Goal: Task Accomplishment & Management: Manage account settings

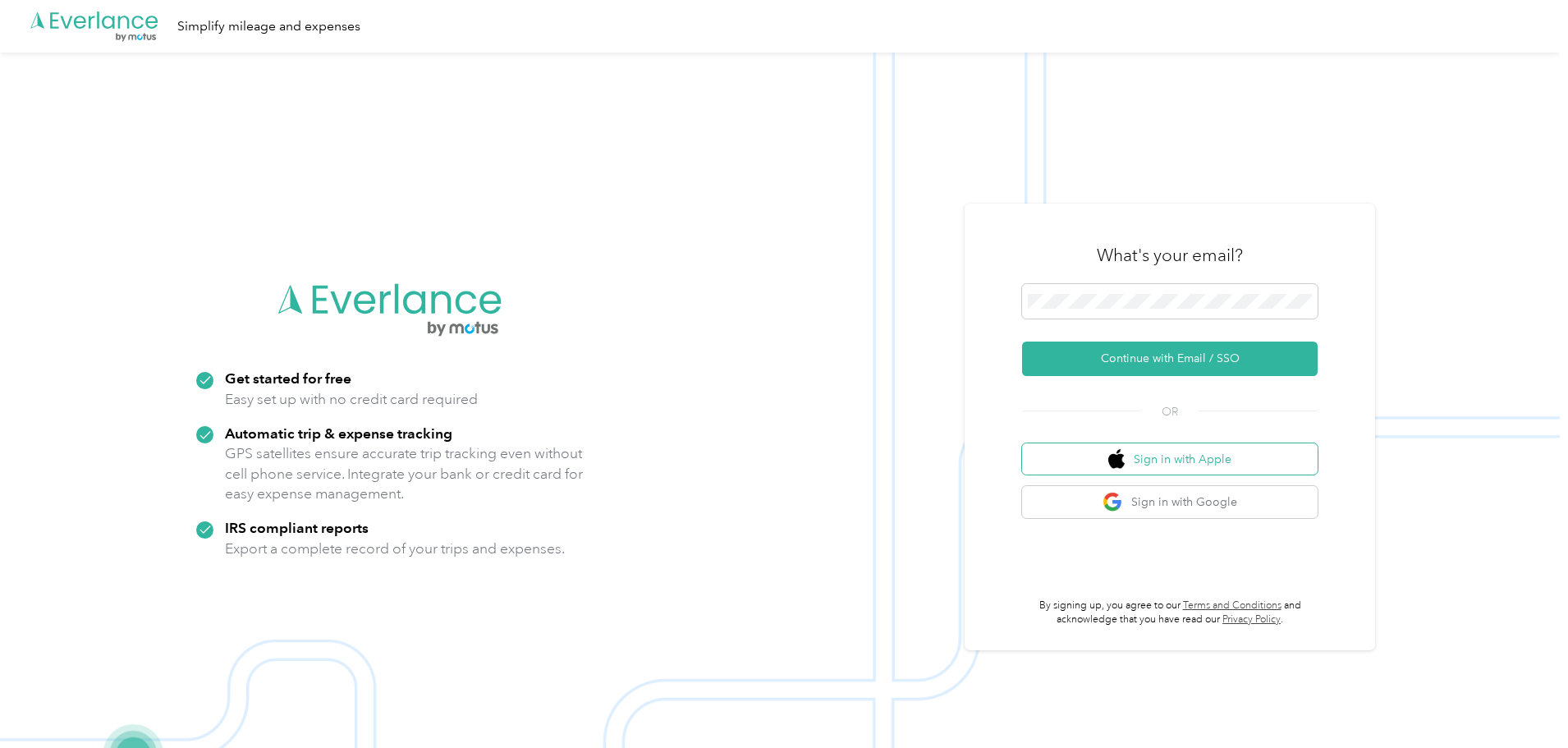
click at [1145, 464] on button "Sign in with Apple" at bounding box center [1170, 459] width 295 height 32
click at [1146, 353] on button "Continue with Email / SSO" at bounding box center [1170, 358] width 295 height 34
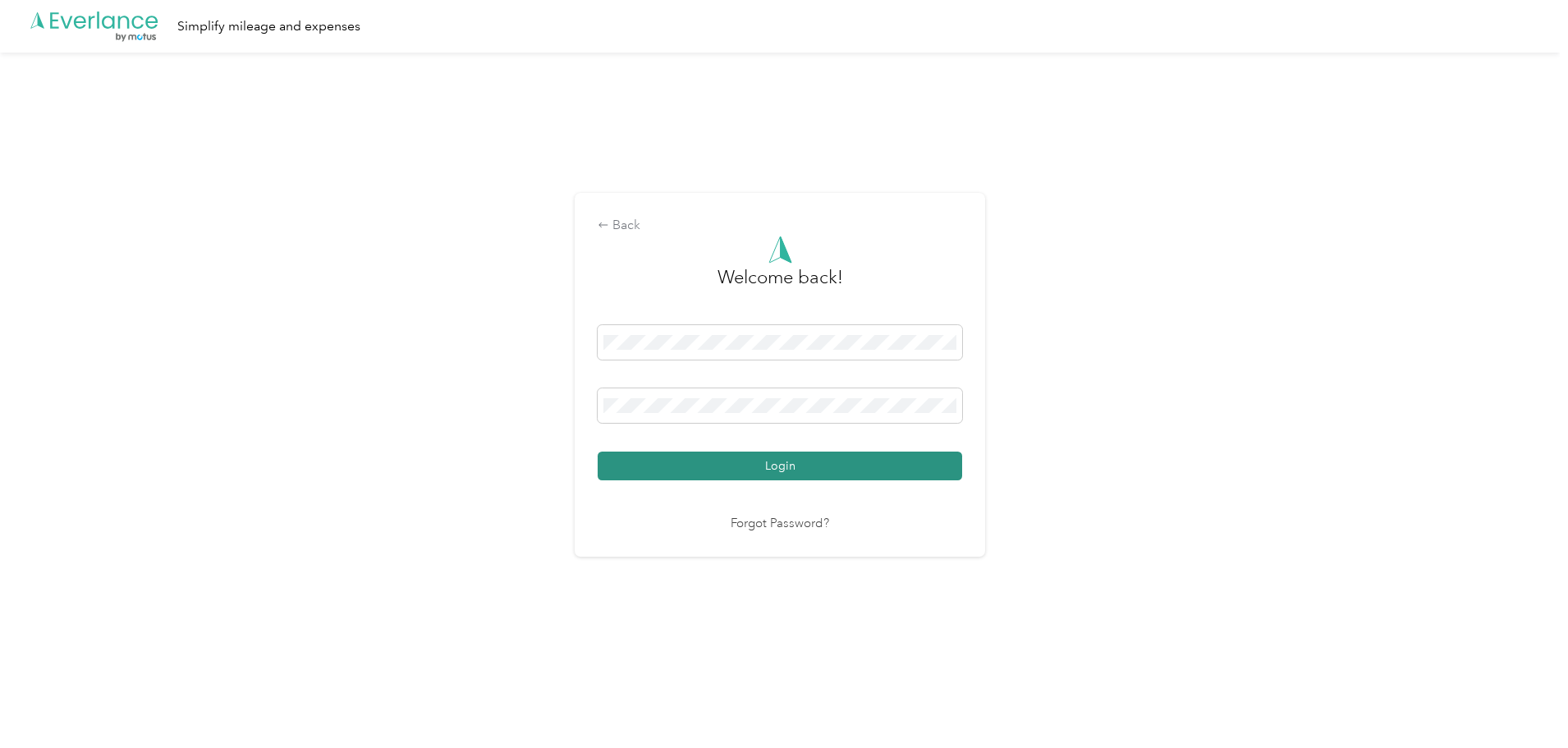
click at [718, 460] on button "Login" at bounding box center [780, 465] width 364 height 29
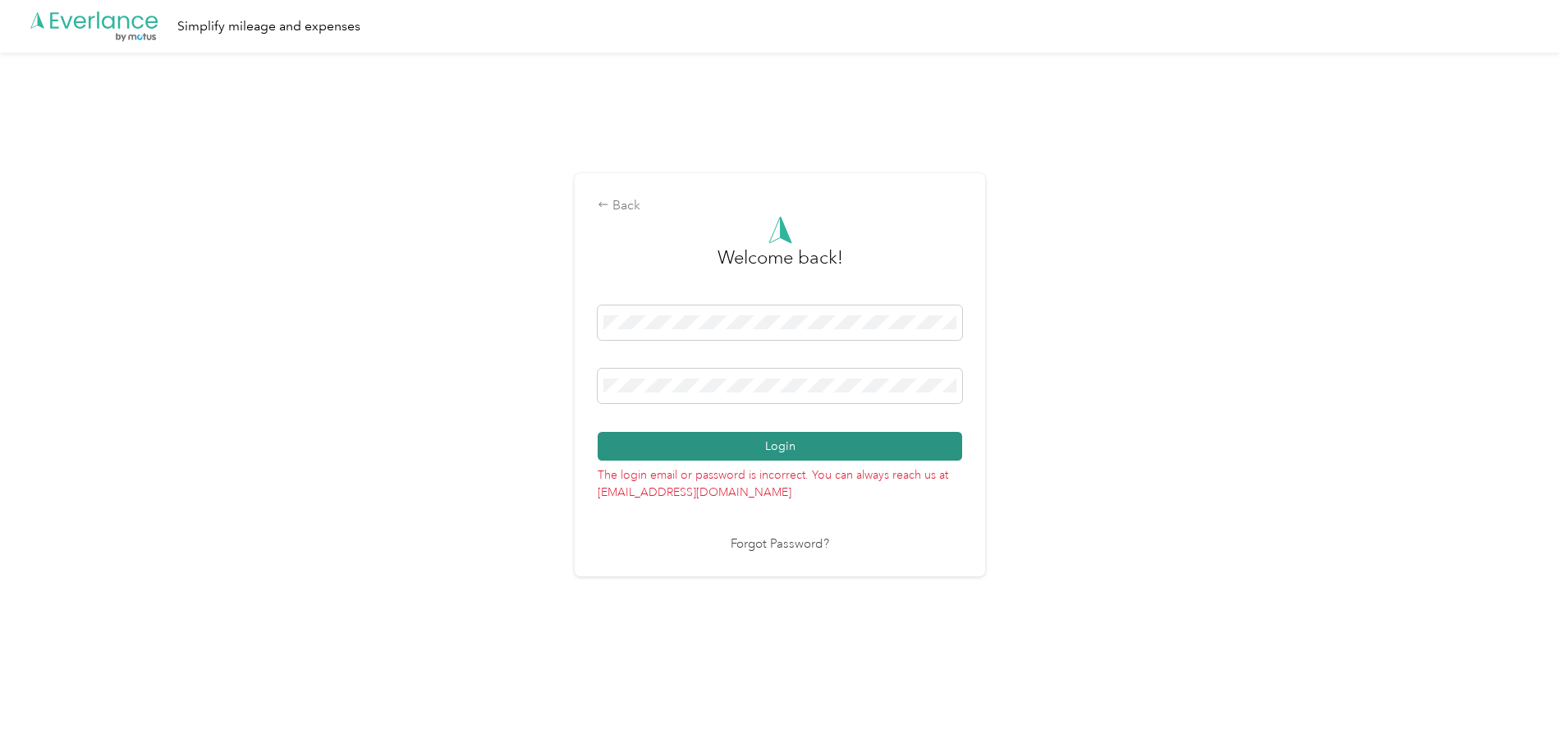
click at [718, 446] on button "Login" at bounding box center [780, 446] width 364 height 29
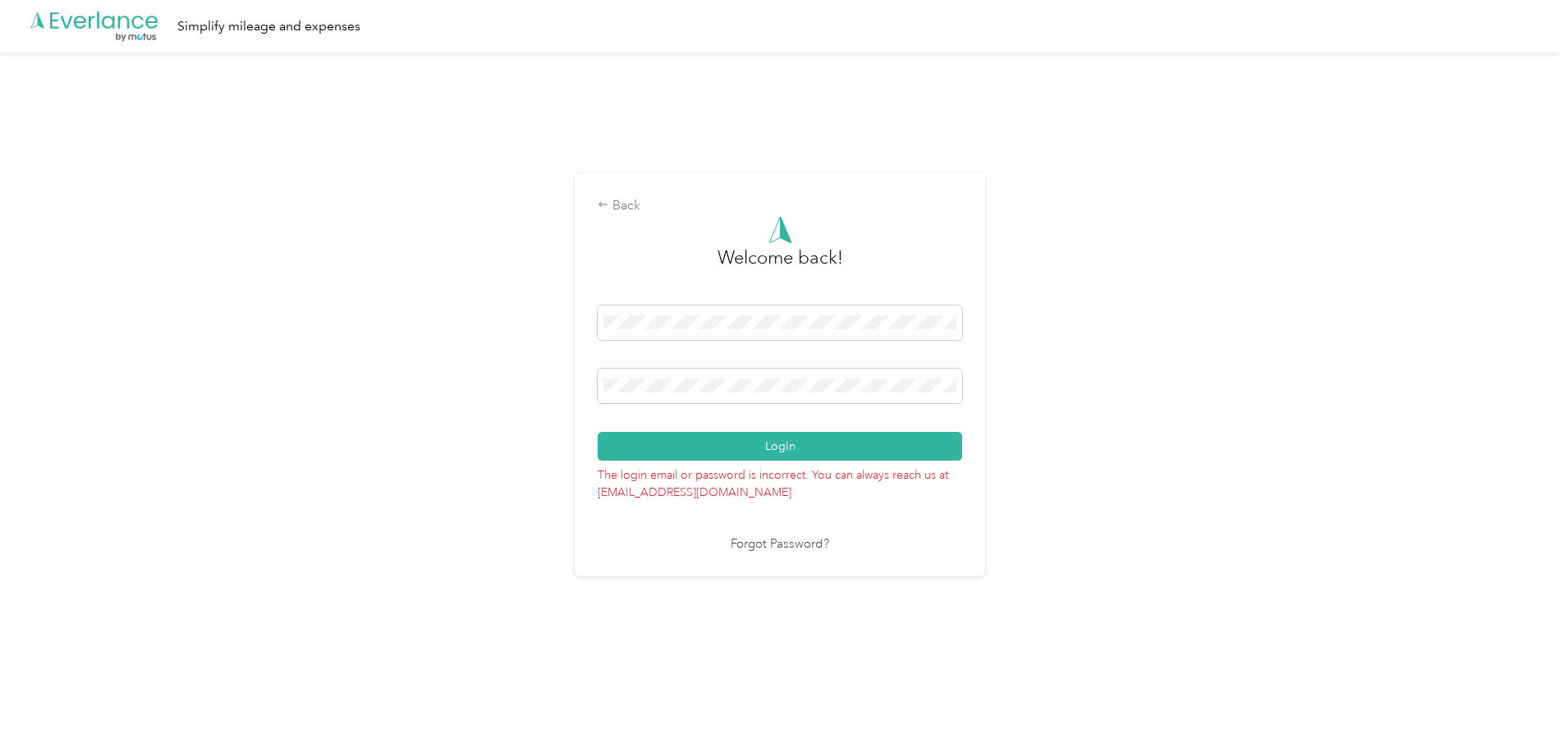
click at [763, 539] on link "Forgot Password?" at bounding box center [780, 545] width 99 height 19
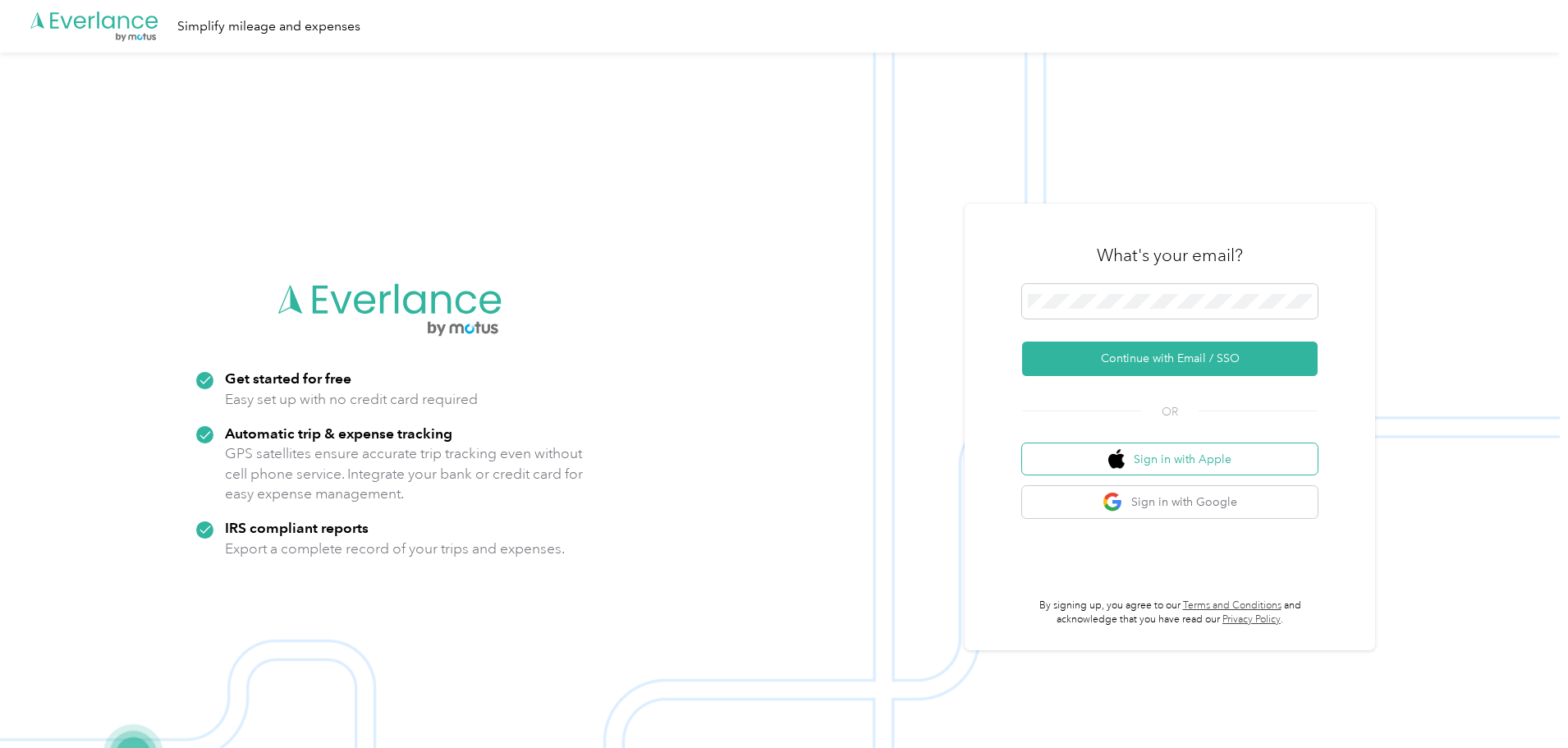
click at [1207, 462] on button "Sign in with Apple" at bounding box center [1170, 459] width 295 height 32
click at [1175, 463] on button "Sign in with Apple" at bounding box center [1170, 459] width 295 height 32
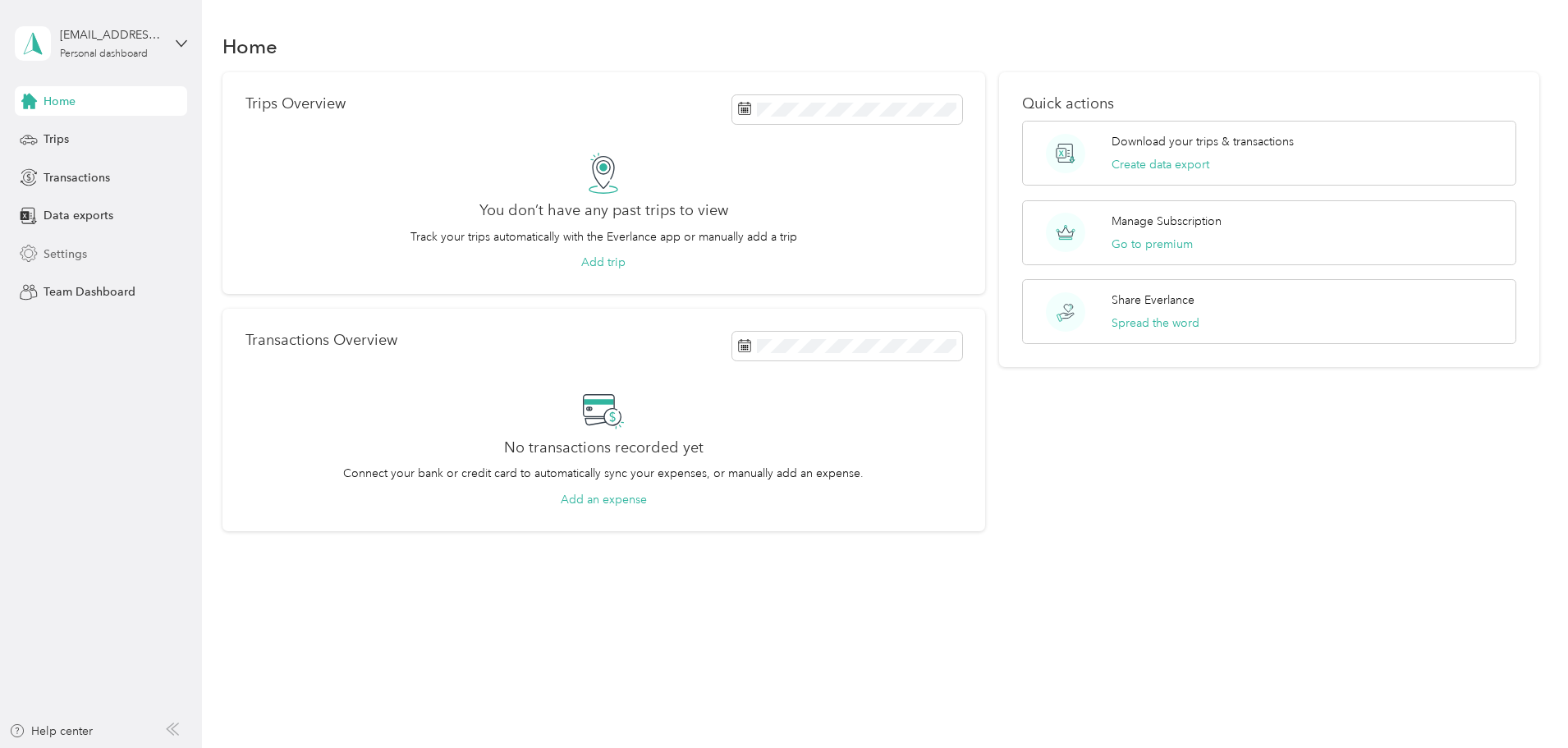
click at [78, 250] on span "Settings" at bounding box center [64, 254] width 43 height 17
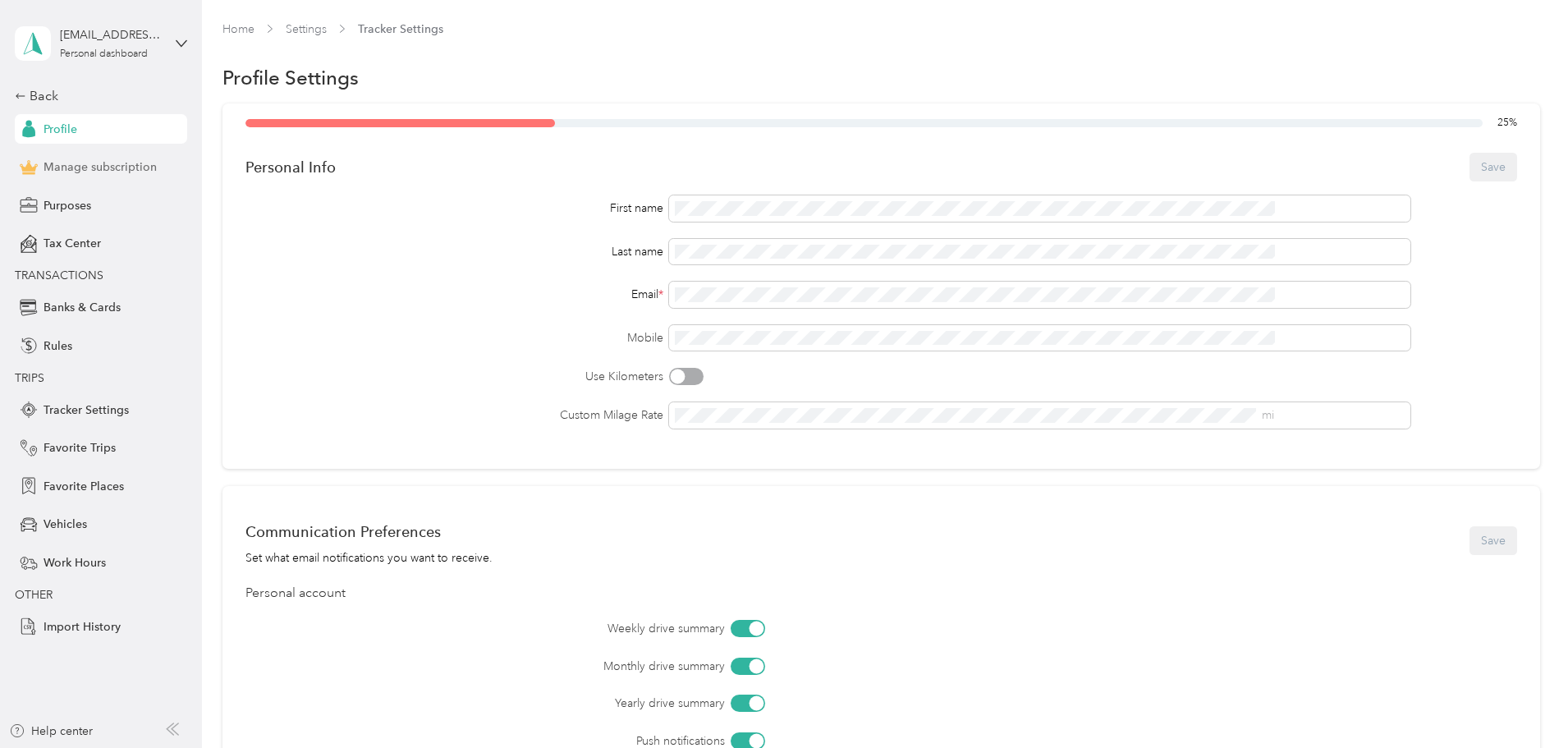
click at [147, 169] on span "Manage subscription" at bounding box center [100, 167] width 113 height 17
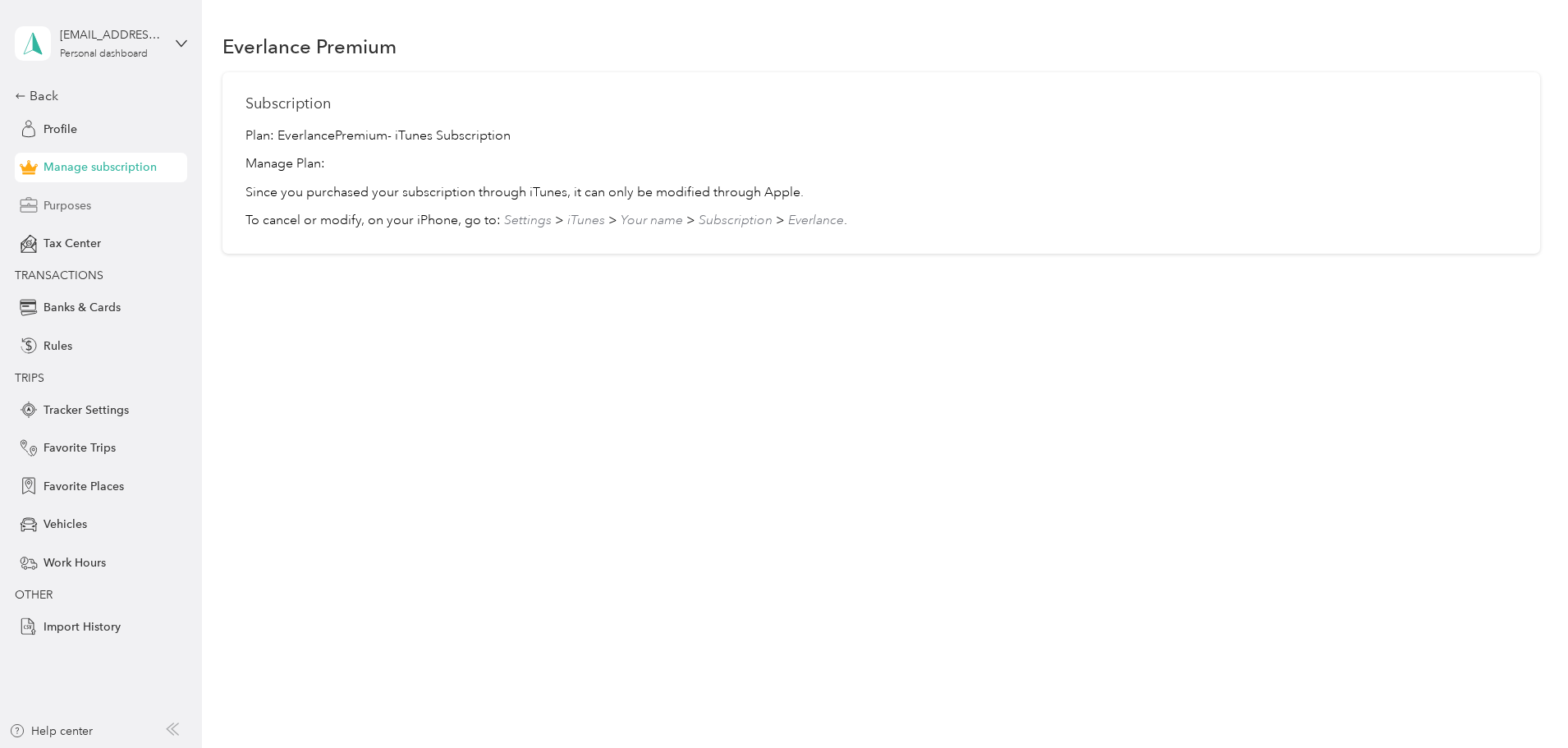
click at [87, 205] on span "Purposes" at bounding box center [67, 206] width 48 height 17
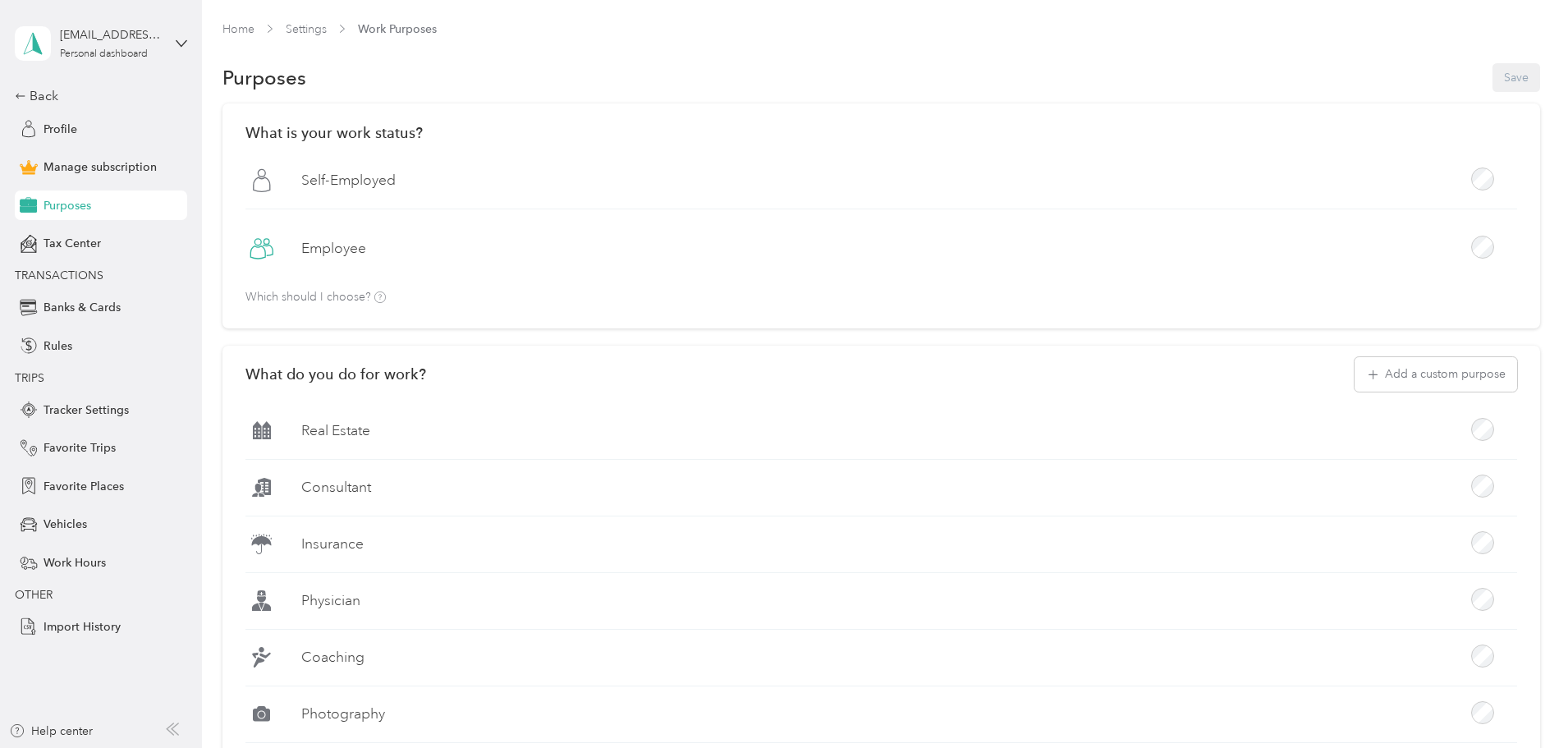
click at [396, 182] on label "Self-Employed" at bounding box center [348, 179] width 95 height 20
click at [1492, 82] on button "Save" at bounding box center [1516, 78] width 48 height 29
click at [1528, 32] on icon at bounding box center [1532, 32] width 13 height 14
click at [105, 307] on span "Banks & Cards" at bounding box center [81, 307] width 78 height 17
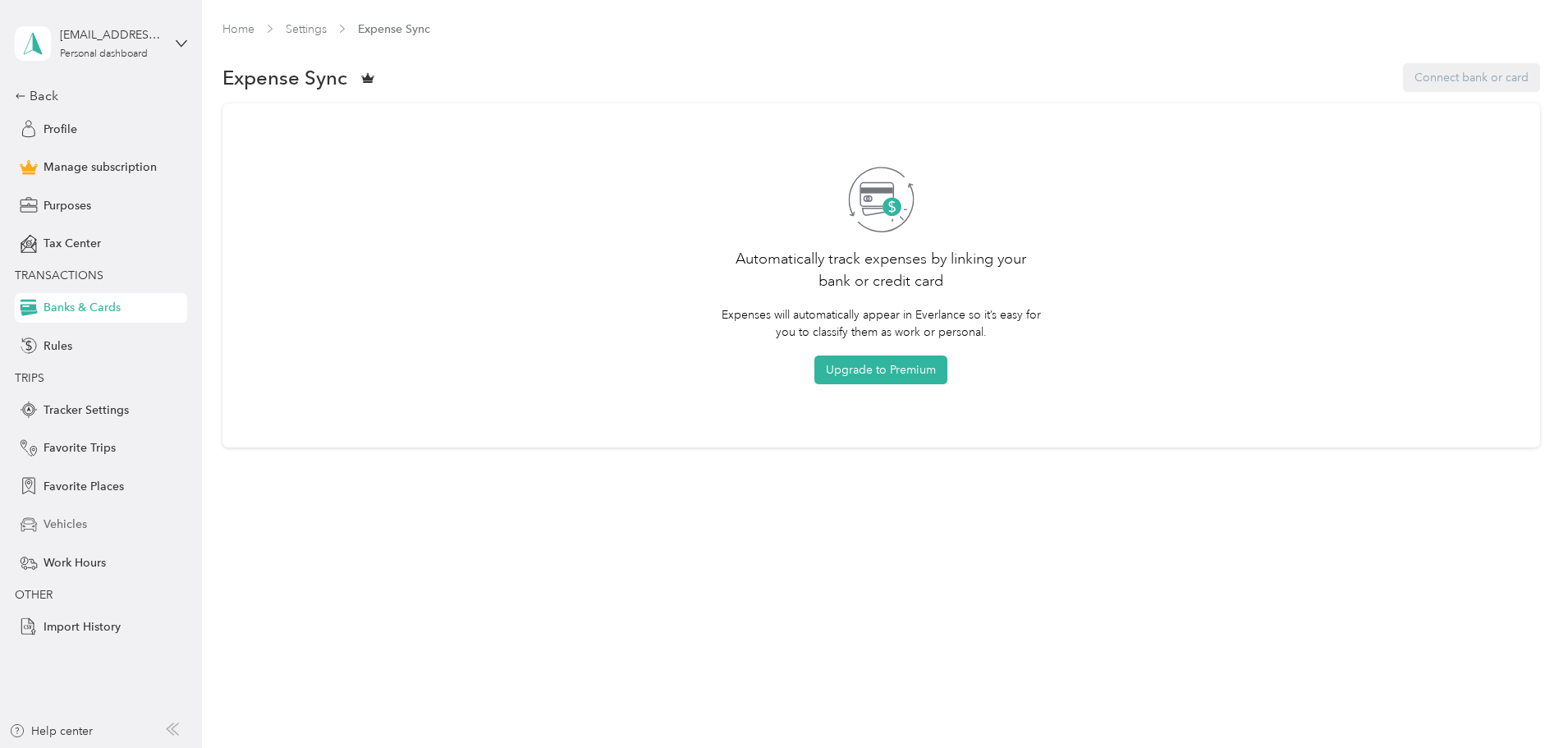
click at [128, 528] on div "Vehicles" at bounding box center [101, 524] width 172 height 30
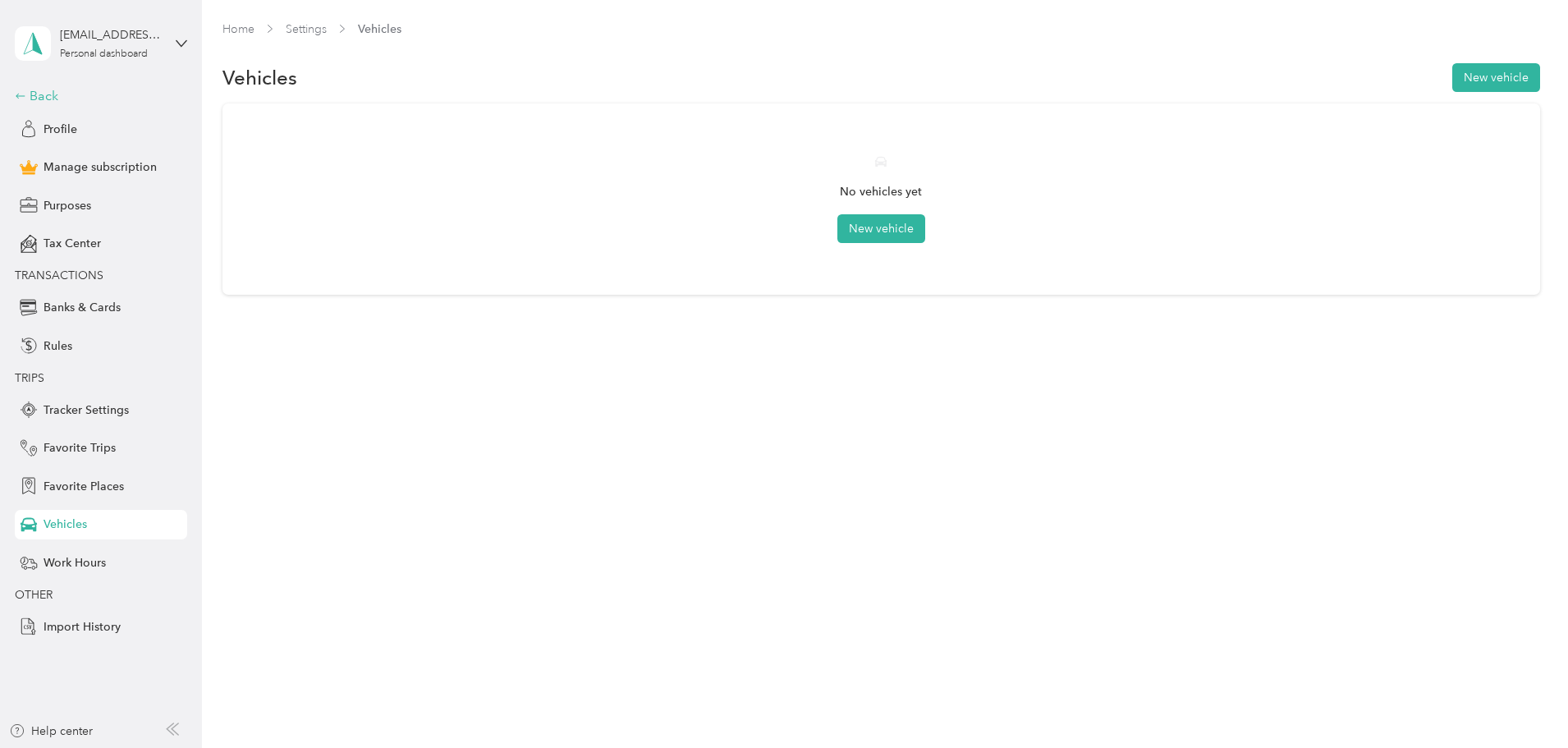
click at [48, 97] on div "Back" at bounding box center [96, 96] width 164 height 20
